Goal: Task Accomplishment & Management: Complete application form

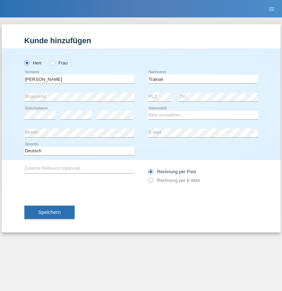
type input "Traksel"
select select "DE"
select select "C"
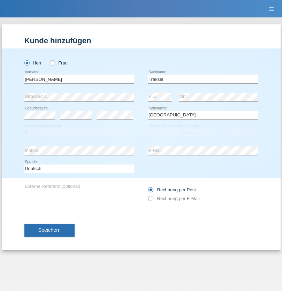
select select "01"
select select "07"
select select "2008"
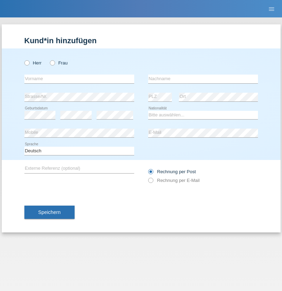
radio input "true"
click at [79, 79] on input "text" at bounding box center [79, 78] width 110 height 9
type input "Diego"
click at [203, 79] on input "text" at bounding box center [203, 78] width 110 height 9
type input "Patera"
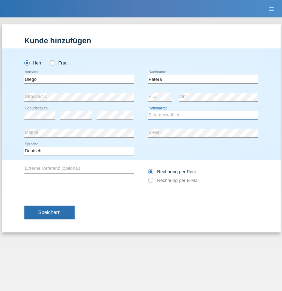
select select "CH"
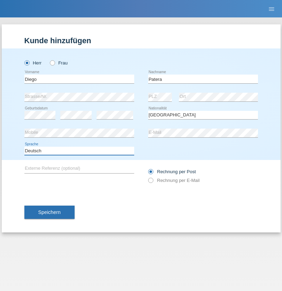
select select "en"
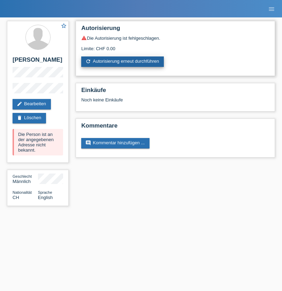
click at [123, 62] on link "refresh Autorisierung erneut durchführen" at bounding box center [122, 61] width 82 height 10
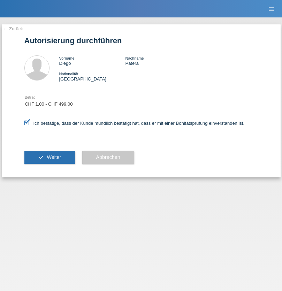
select select "1"
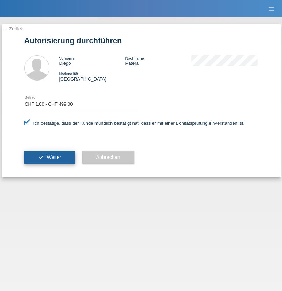
click at [49, 157] on span "Weiter" at bounding box center [54, 157] width 14 height 6
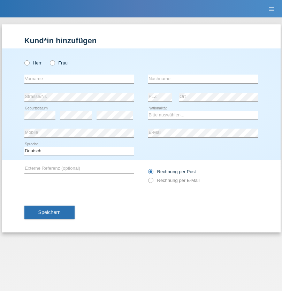
radio input "true"
click at [79, 79] on input "text" at bounding box center [79, 78] width 110 height 9
type input "Franziska"
click at [203, 79] on input "text" at bounding box center [203, 78] width 110 height 9
type input "Starke"
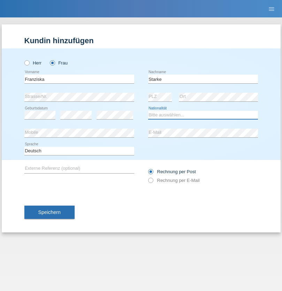
select select "DE"
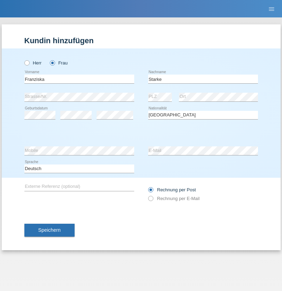
select select "C"
select select "01"
select select "03"
select select "1985"
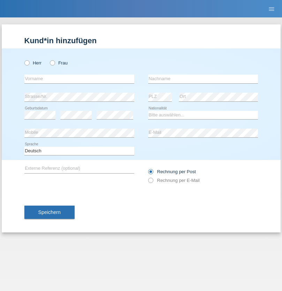
radio input "true"
click at [79, 79] on input "text" at bounding box center [79, 78] width 110 height 9
type input "[DEMOGRAPHIC_DATA]"
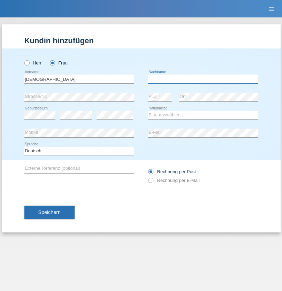
click at [203, 79] on input "text" at bounding box center [203, 78] width 110 height 9
type input "Cimbaljević"
select select "HR"
select select "C"
select select "12"
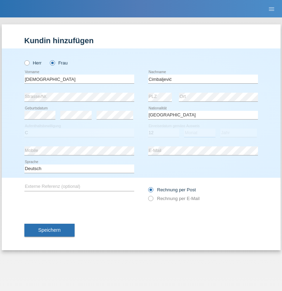
select select "08"
select select "2021"
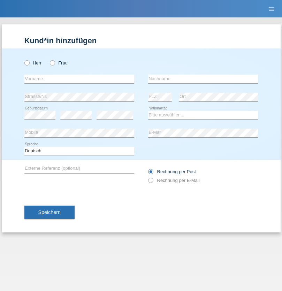
radio input "true"
click at [79, 79] on input "text" at bounding box center [79, 78] width 110 height 9
type input "Batsche"
click at [203, 79] on input "text" at bounding box center [203, 78] width 110 height 9
type input "Arifoska"
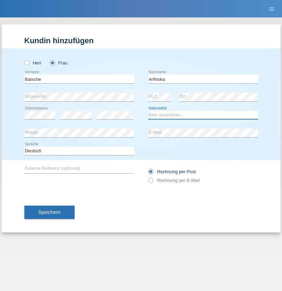
select select "CH"
radio input "true"
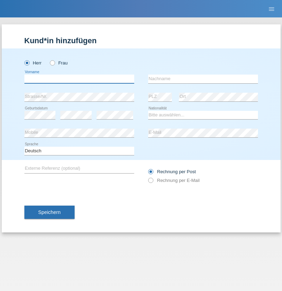
click at [79, 79] on input "text" at bounding box center [79, 78] width 110 height 9
type input "Emre"
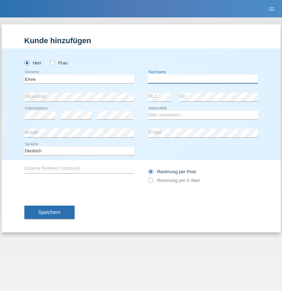
click at [203, 79] on input "text" at bounding box center [203, 78] width 110 height 9
type input "Uzun"
select select "CH"
